Goal: Transaction & Acquisition: Purchase product/service

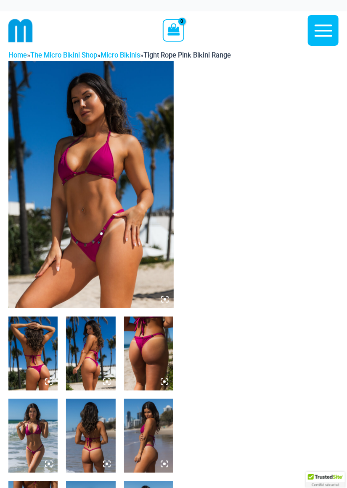
click at [126, 241] on img at bounding box center [90, 185] width 165 height 248
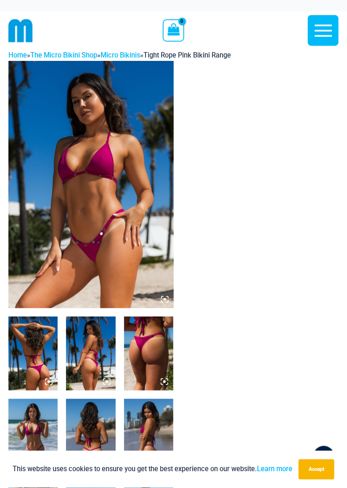
click at [130, 257] on img at bounding box center [90, 185] width 165 height 248
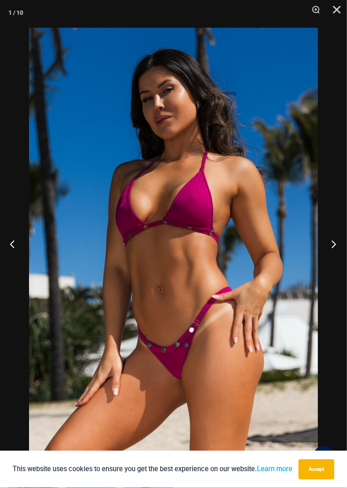
click at [330, 245] on button "Next" at bounding box center [331, 244] width 32 height 42
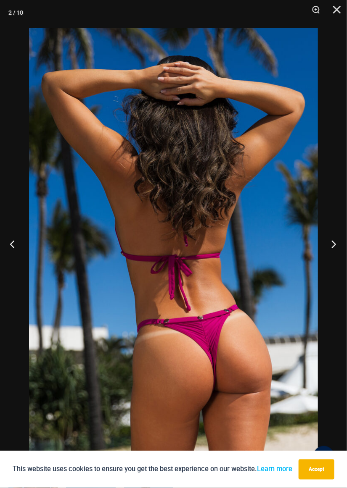
click at [327, 245] on button "Next" at bounding box center [331, 244] width 32 height 42
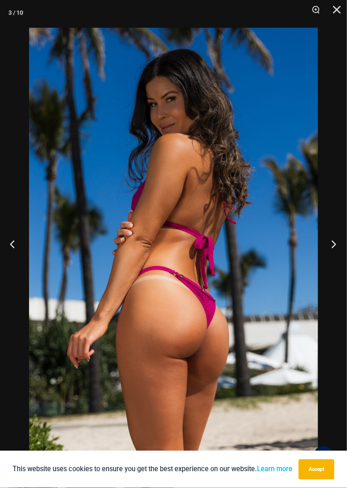
click at [330, 243] on button "Next" at bounding box center [331, 244] width 32 height 42
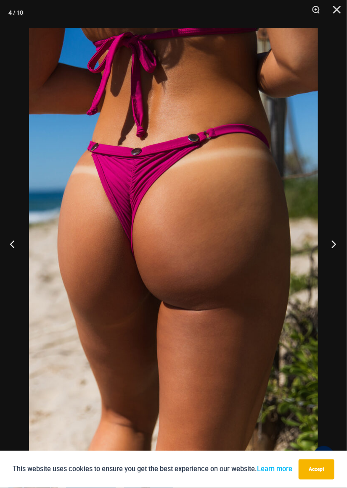
click at [331, 245] on button "Next" at bounding box center [331, 244] width 32 height 42
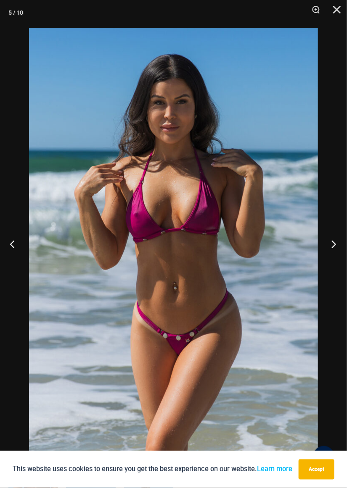
click at [331, 247] on button "Next" at bounding box center [331, 244] width 32 height 42
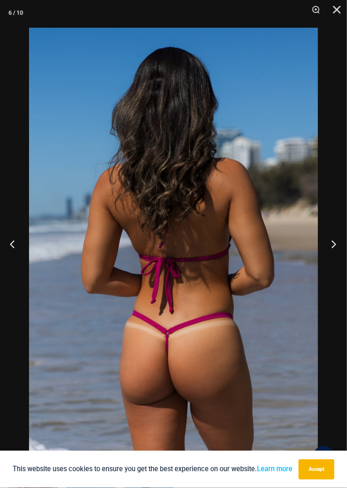
click at [333, 245] on button "Next" at bounding box center [331, 244] width 32 height 42
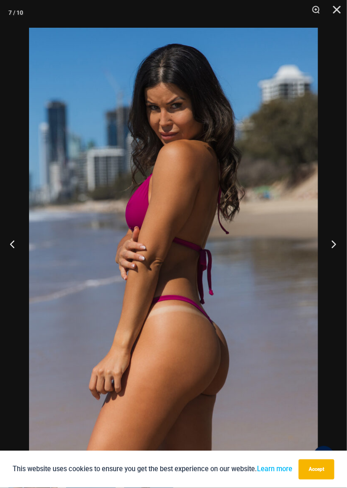
click at [328, 245] on button "Next" at bounding box center [331, 244] width 32 height 42
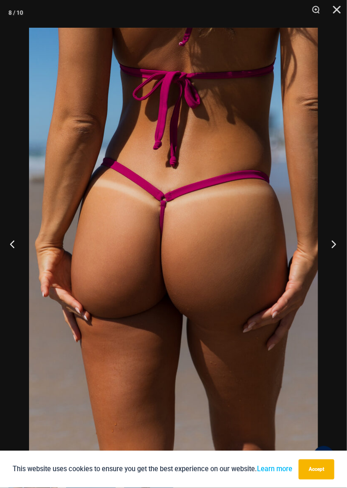
click at [332, 243] on button "Next" at bounding box center [331, 244] width 32 height 42
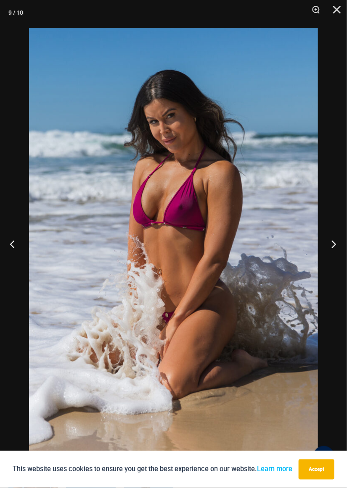
click at [332, 243] on button "Next" at bounding box center [331, 244] width 32 height 42
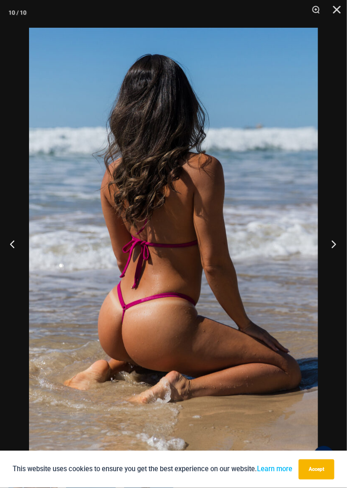
click at [330, 241] on button "Next" at bounding box center [331, 244] width 32 height 42
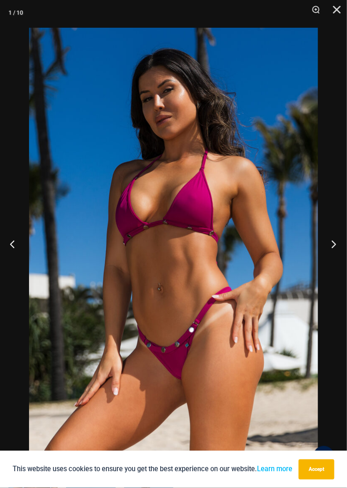
click at [329, 246] on button "Next" at bounding box center [331, 244] width 32 height 42
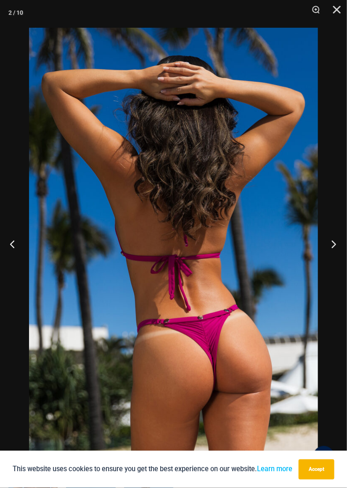
click at [327, 246] on button "Next" at bounding box center [331, 244] width 32 height 42
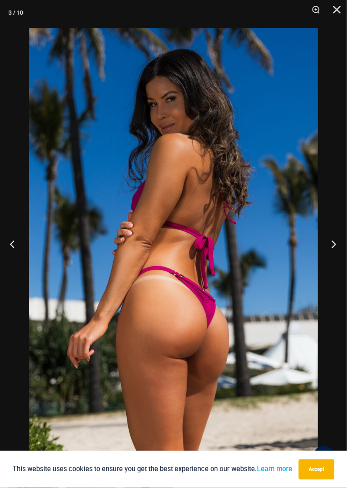
click at [331, 246] on button "Next" at bounding box center [331, 244] width 32 height 42
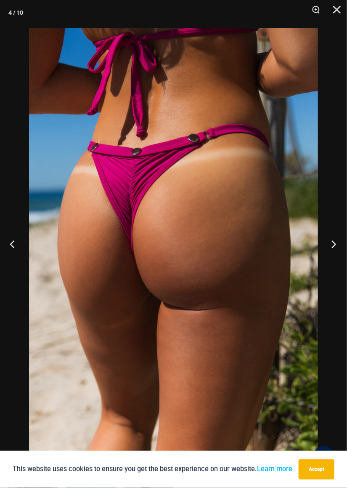
click at [329, 243] on button "Next" at bounding box center [331, 244] width 32 height 42
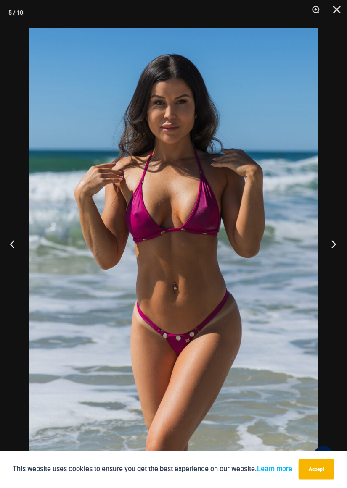
click at [326, 242] on button "Next" at bounding box center [331, 244] width 32 height 42
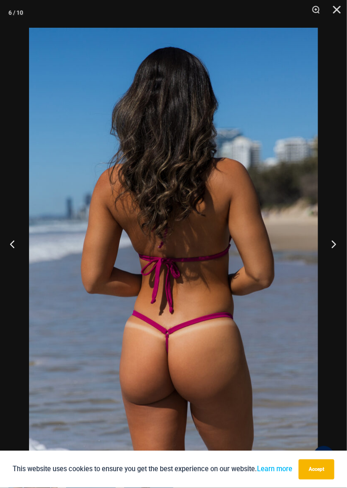
click at [330, 248] on button "Next" at bounding box center [331, 244] width 32 height 42
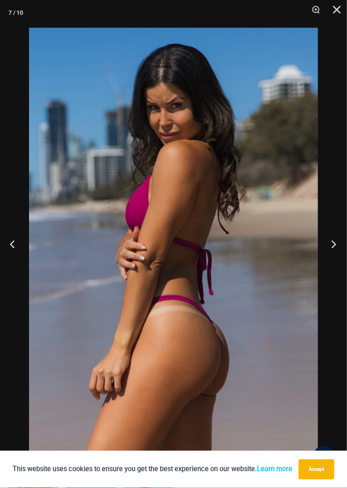
click at [333, 240] on button "Next" at bounding box center [331, 244] width 32 height 42
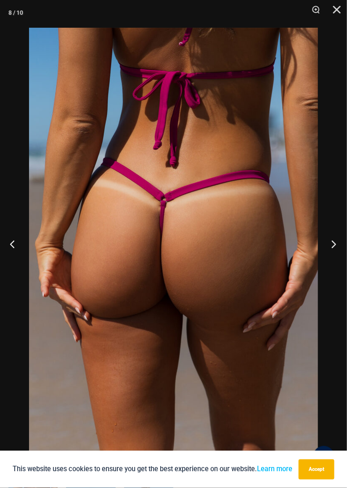
click at [330, 236] on button "Next" at bounding box center [331, 244] width 32 height 42
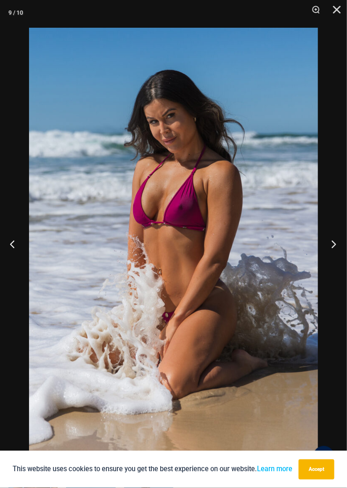
click at [326, 245] on button "Next" at bounding box center [331, 244] width 32 height 42
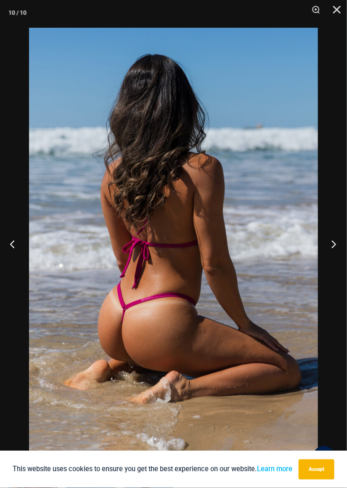
click at [328, 253] on button "Next" at bounding box center [331, 244] width 32 height 42
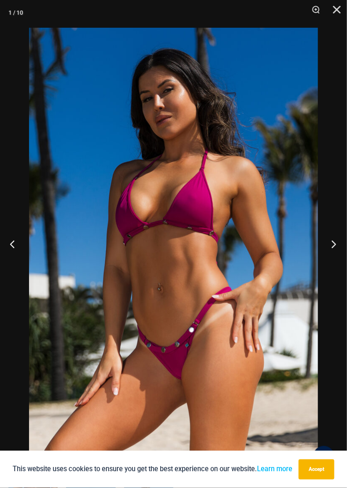
click at [324, 251] on button "Next" at bounding box center [331, 244] width 32 height 42
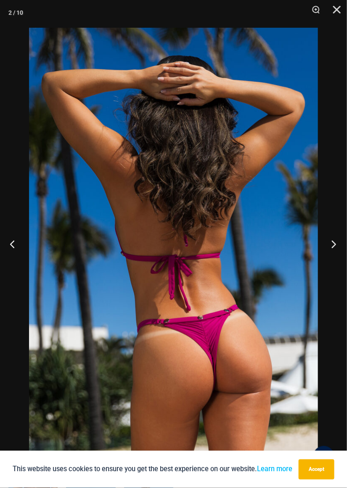
click at [329, 242] on button "Next" at bounding box center [331, 244] width 32 height 42
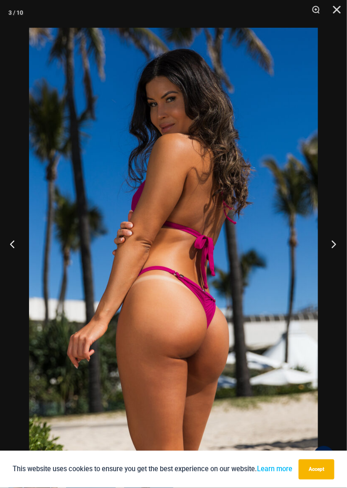
click at [332, 246] on button "Next" at bounding box center [331, 244] width 32 height 42
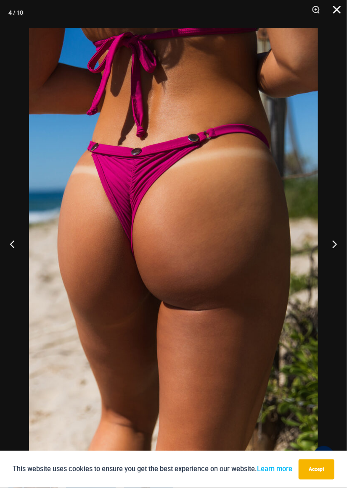
click at [333, 11] on button "Close" at bounding box center [333, 12] width 21 height 25
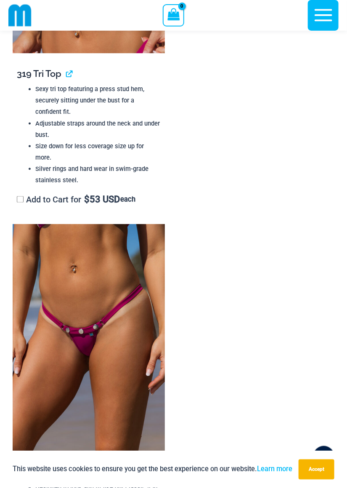
scroll to position [1064, 0]
click at [111, 372] on img at bounding box center [89, 338] width 152 height 228
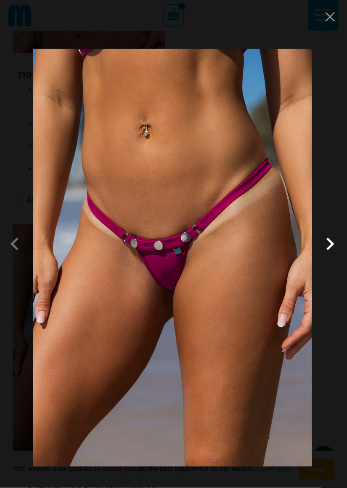
click at [325, 257] on span at bounding box center [329, 244] width 25 height 25
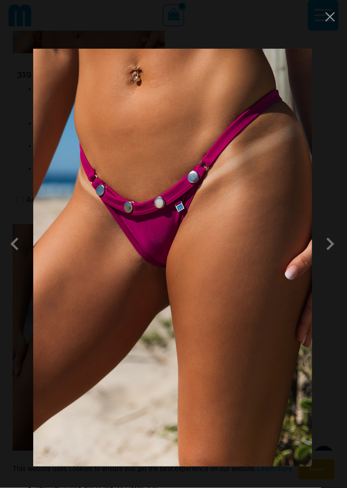
click at [331, 257] on span at bounding box center [329, 244] width 25 height 25
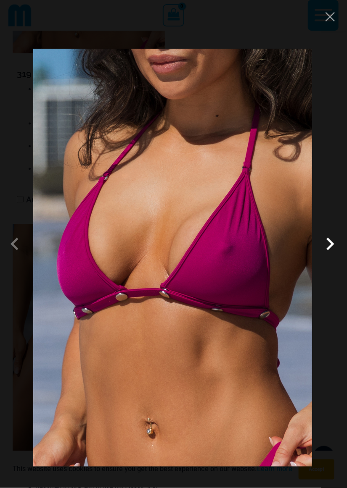
click at [322, 257] on span at bounding box center [329, 244] width 25 height 25
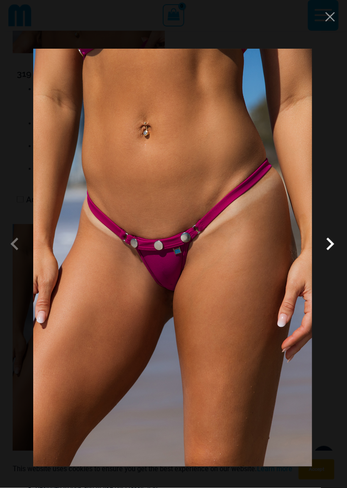
click at [330, 257] on span at bounding box center [329, 244] width 25 height 25
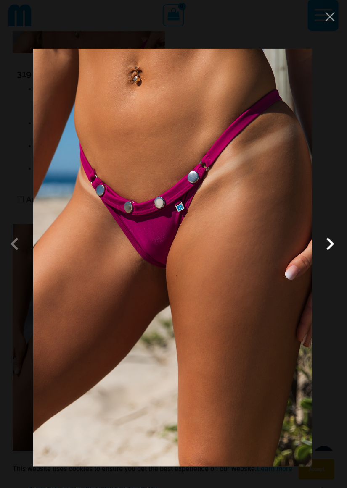
click at [328, 257] on span at bounding box center [329, 244] width 25 height 25
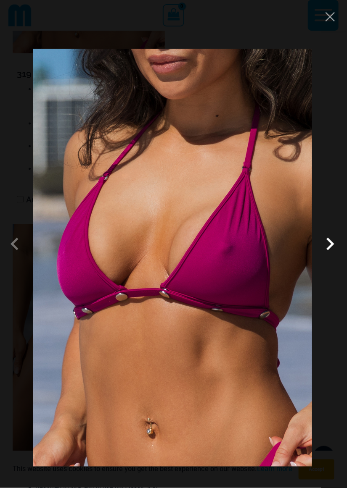
click at [326, 257] on span at bounding box center [329, 244] width 25 height 25
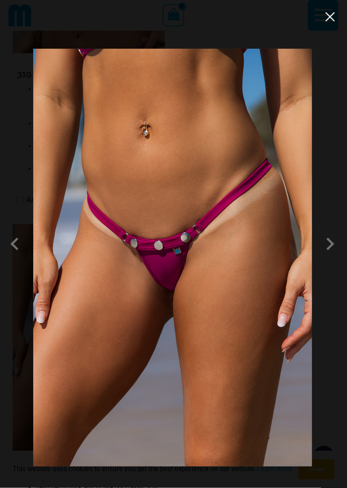
click at [333, 13] on button "Close" at bounding box center [330, 17] width 13 height 13
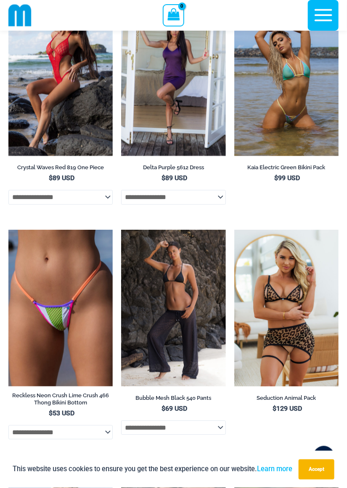
scroll to position [2942, 0]
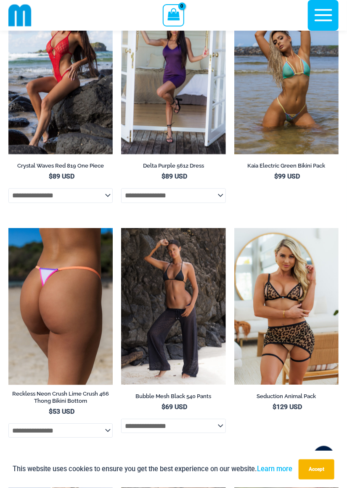
click at [59, 348] on img at bounding box center [60, 307] width 104 height 156
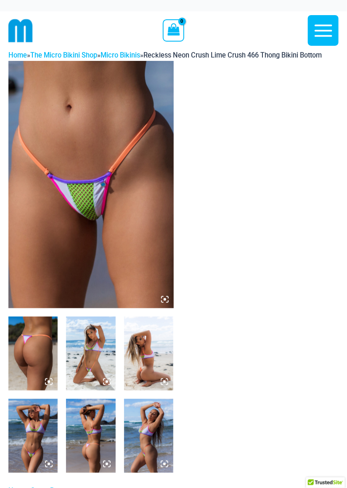
click at [126, 252] on img at bounding box center [90, 185] width 165 height 248
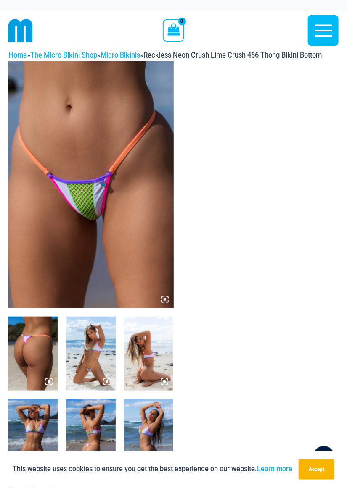
click at [121, 253] on img at bounding box center [90, 185] width 165 height 248
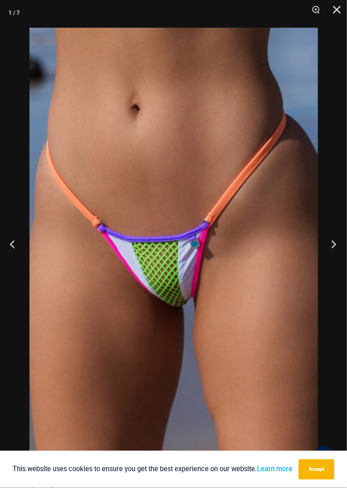
click at [330, 252] on button "Next" at bounding box center [331, 244] width 32 height 42
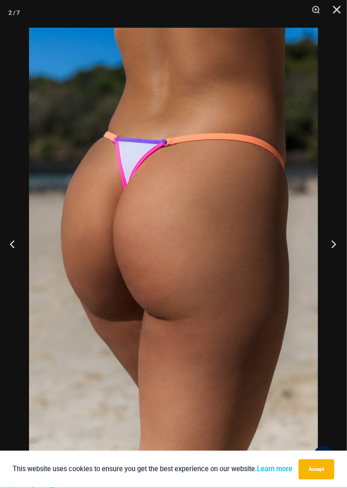
click at [327, 249] on button "Next" at bounding box center [331, 244] width 32 height 42
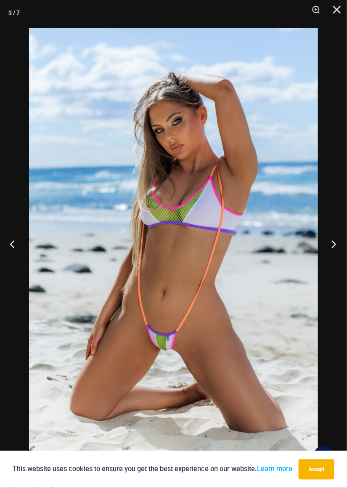
click at [327, 248] on button "Next" at bounding box center [331, 244] width 32 height 42
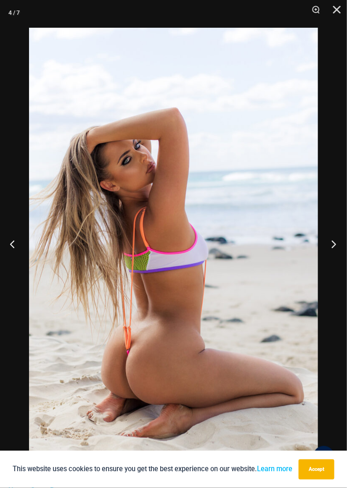
click at [329, 254] on button "Next" at bounding box center [331, 244] width 32 height 42
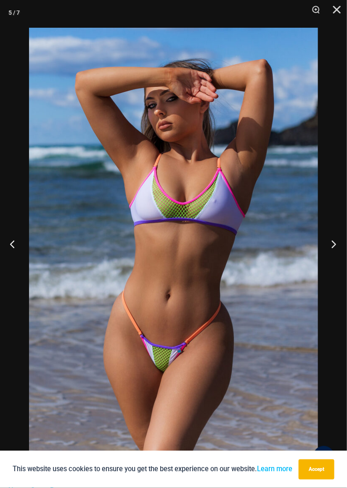
click at [327, 254] on button "Next" at bounding box center [331, 244] width 32 height 42
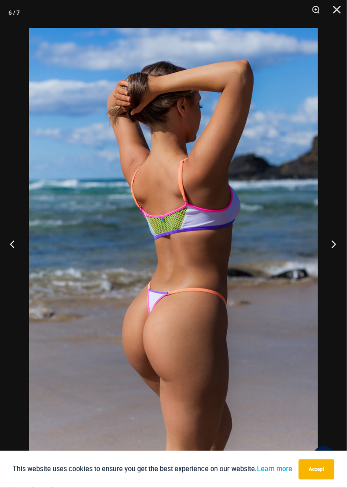
click at [327, 251] on button "Next" at bounding box center [331, 244] width 32 height 42
